Goal: Check status: Check status

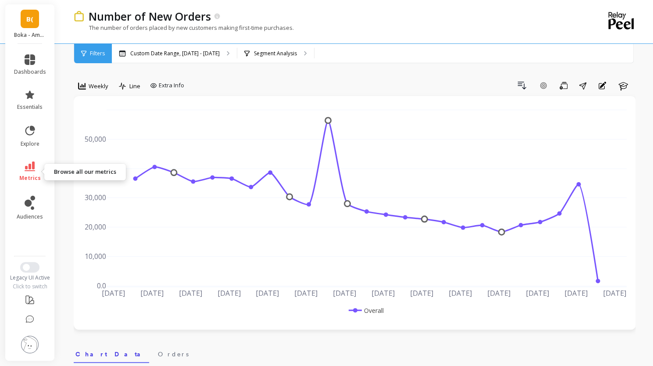
click at [28, 174] on link "metrics" at bounding box center [30, 171] width 32 height 20
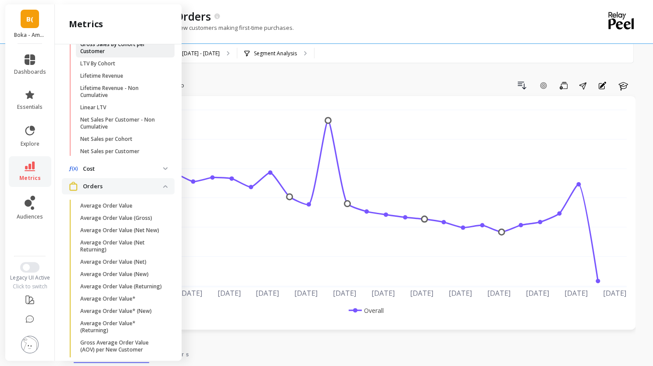
scroll to position [395, 0]
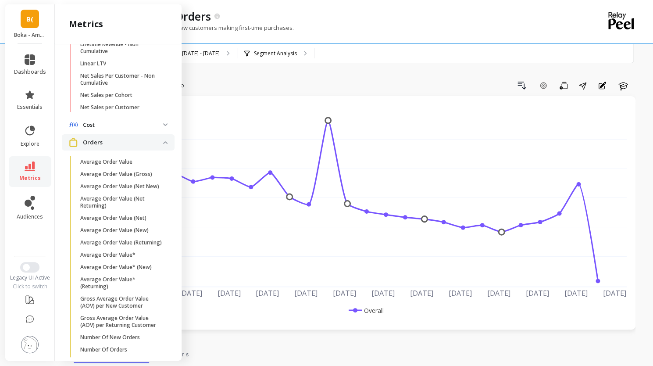
click at [372, 57] on div "Custom Date Range, [DATE] - [DATE] Segment Analysis" at bounding box center [391, 53] width 559 height 19
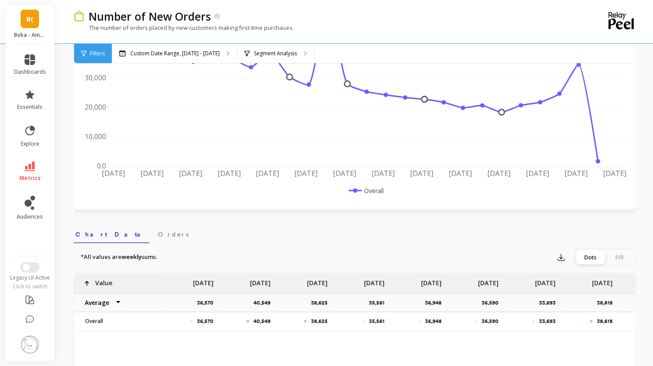
scroll to position [88, 0]
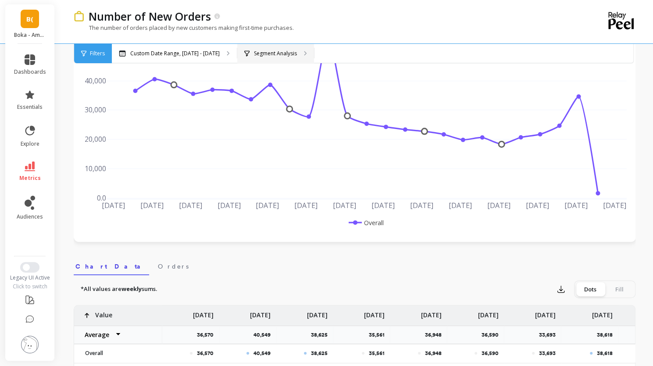
click at [294, 54] on div "Segment Analysis" at bounding box center [275, 53] width 77 height 19
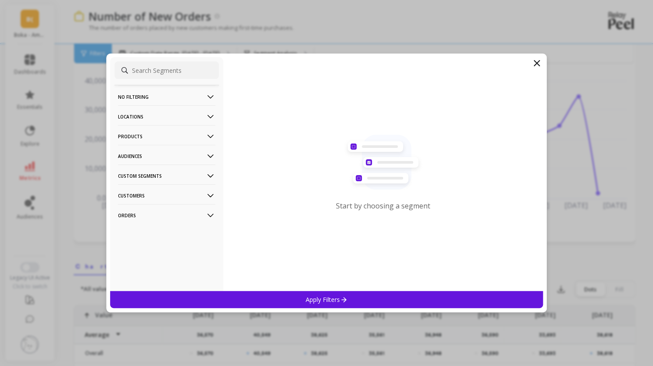
click at [177, 135] on p "Products" at bounding box center [166, 136] width 97 height 22
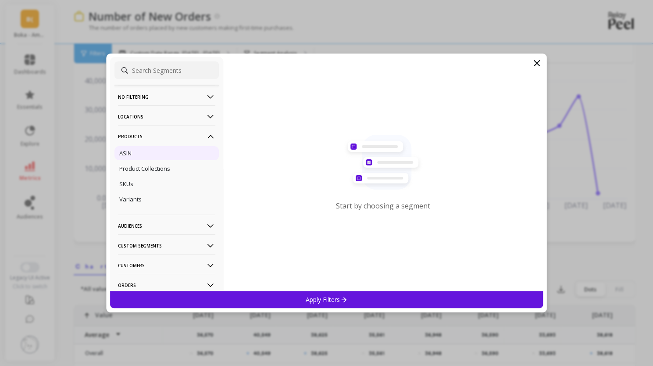
click at [169, 152] on div "ASIN" at bounding box center [166, 153] width 104 height 14
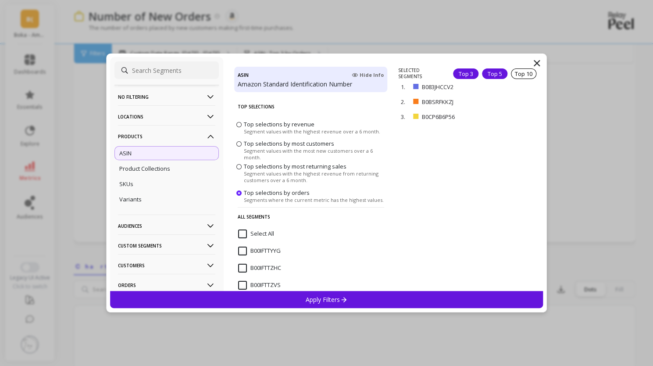
click at [476, 74] on span "Top 3 Top 5 Top 10" at bounding box center [496, 73] width 87 height 11
click at [482, 74] on div "Top 5" at bounding box center [494, 73] width 25 height 11
click at [347, 295] on icon at bounding box center [343, 298] width 7 height 7
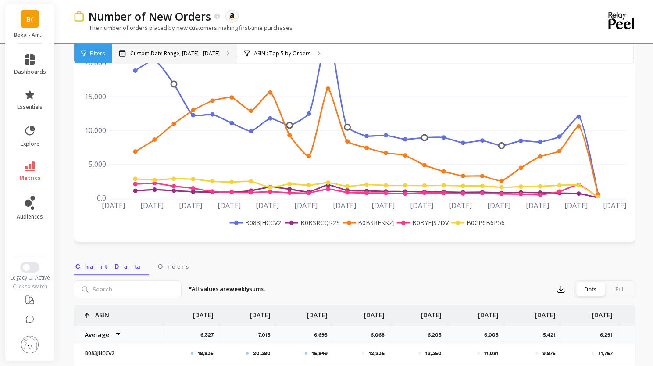
click at [196, 53] on p "Custom Date Range, [DATE] - [DATE]" at bounding box center [174, 53] width 89 height 7
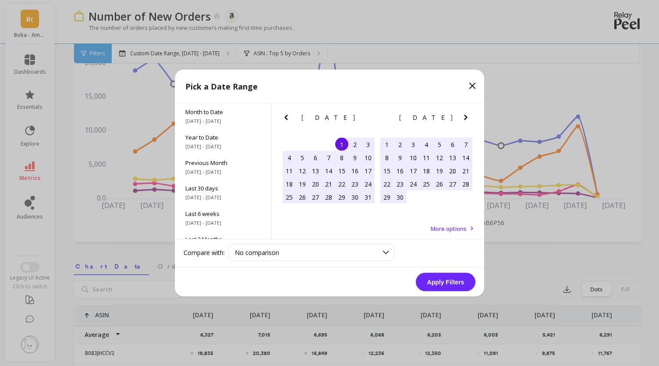
click at [462, 117] on icon "Next Month" at bounding box center [466, 117] width 11 height 11
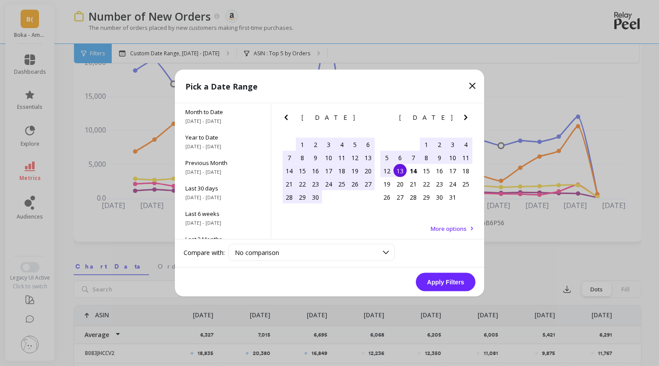
click at [462, 117] on icon "Next Month" at bounding box center [466, 117] width 11 height 11
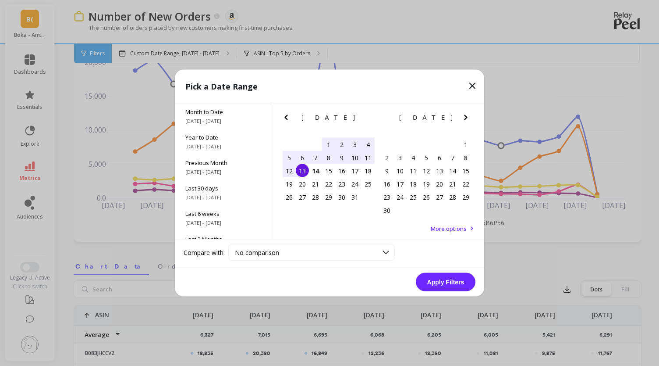
click at [290, 160] on div "5" at bounding box center [289, 157] width 13 height 13
click at [373, 158] on div "11" at bounding box center [368, 157] width 13 height 13
drag, startPoint x: 450, startPoint y: 283, endPoint x: 437, endPoint y: 258, distance: 28.2
click at [450, 284] on button "Apply Filters" at bounding box center [446, 282] width 60 height 18
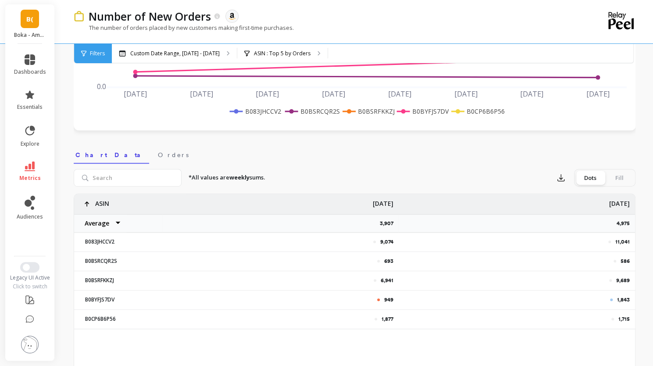
scroll to position [219, 0]
